Goal: Task Accomplishment & Management: Use online tool/utility

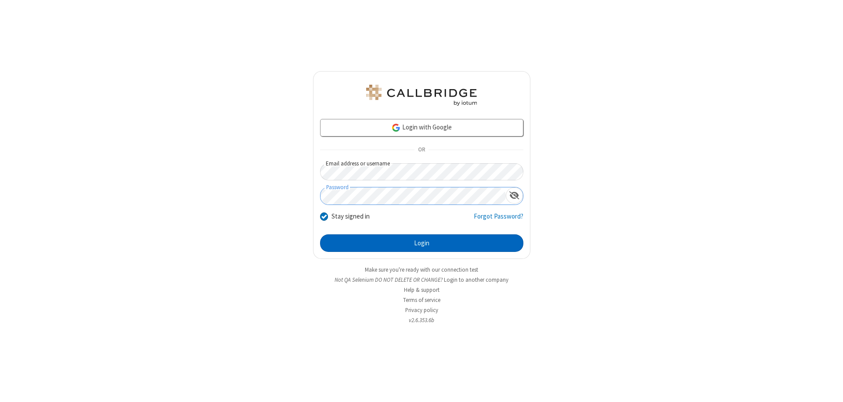
click at [421, 243] on button "Login" at bounding box center [421, 243] width 203 height 18
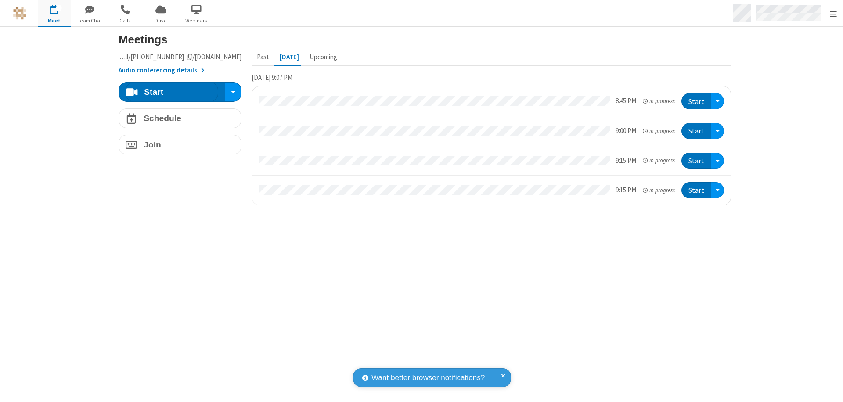
click at [832, 14] on span "Open menu" at bounding box center [832, 14] width 7 height 9
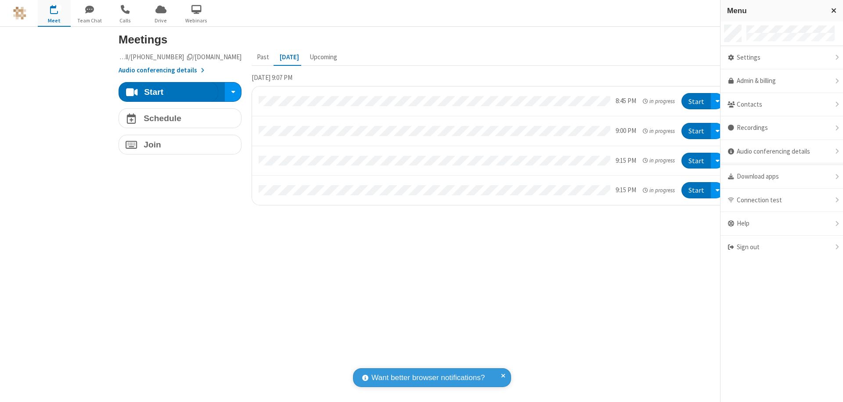
click at [161, 20] on span "Drive" at bounding box center [160, 21] width 33 height 8
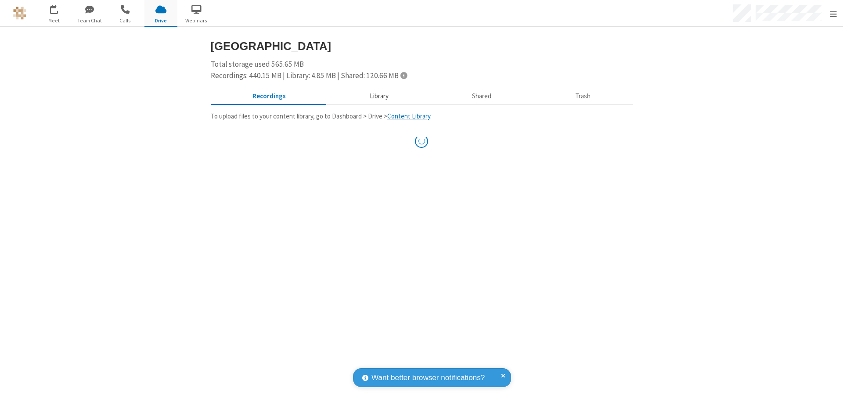
click at [374, 96] on button "Library" at bounding box center [378, 96] width 103 height 17
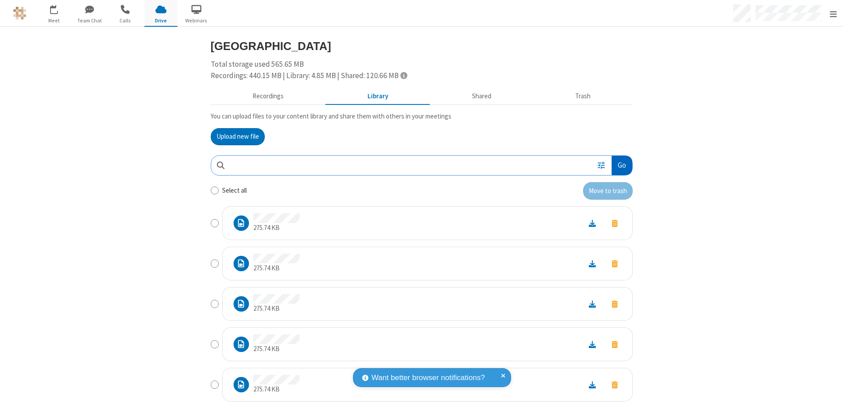
click at [618, 165] on button "Go" at bounding box center [621, 166] width 20 height 20
click at [234, 136] on button "Upload new file" at bounding box center [238, 137] width 54 height 18
